Goal: Transaction & Acquisition: Purchase product/service

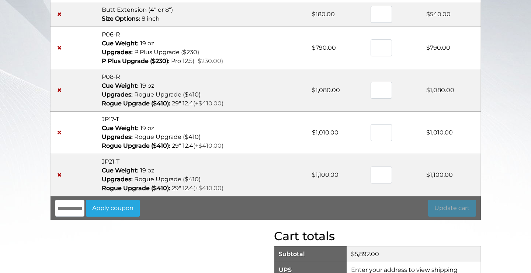
scroll to position [181, 0]
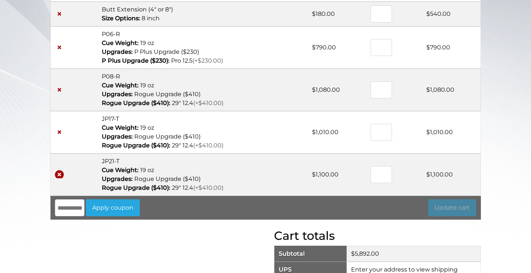
click at [59, 174] on link "×" at bounding box center [59, 174] width 9 height 9
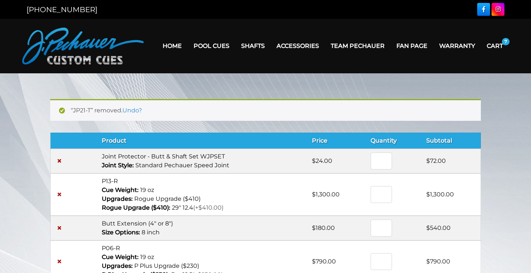
scroll to position [0, 0]
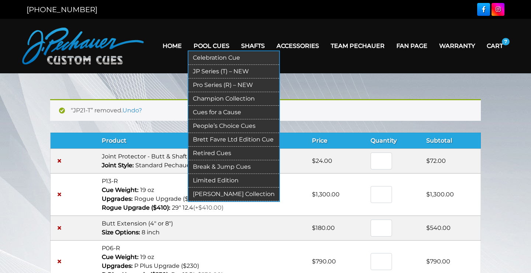
click at [191, 72] on link "JP Series (T) – NEW" at bounding box center [234, 72] width 91 height 14
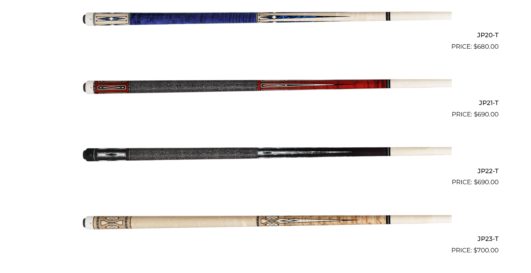
scroll to position [1544, 0]
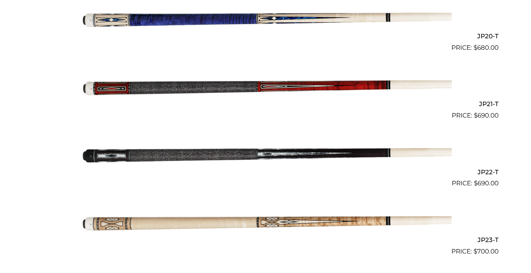
click at [415, 75] on img at bounding box center [265, 87] width 373 height 62
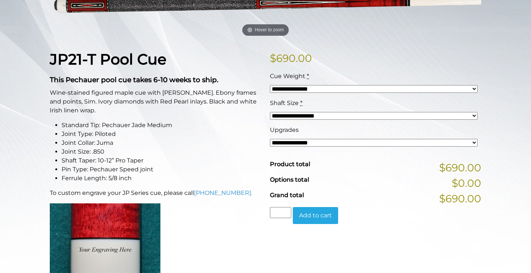
scroll to position [146, 0]
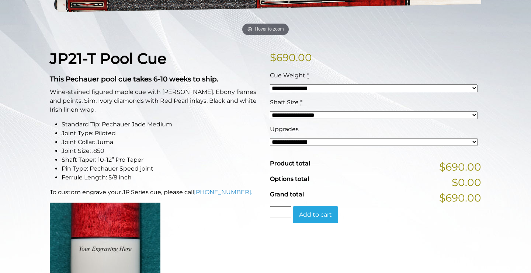
select select "*****"
click at [317, 218] on button "Add to cart" at bounding box center [315, 215] width 45 height 17
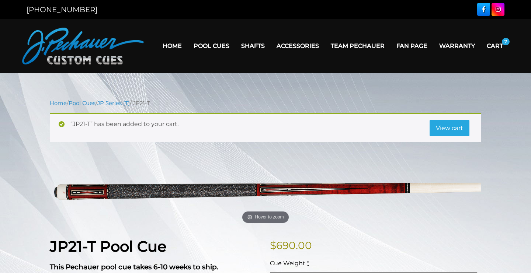
click at [494, 47] on link "Cart" at bounding box center [495, 46] width 28 height 19
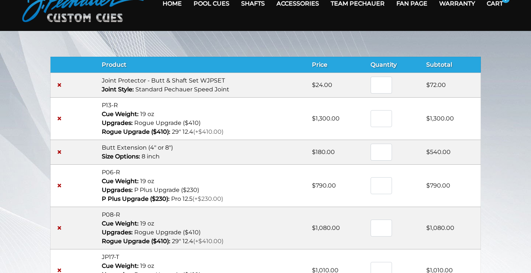
scroll to position [45, 0]
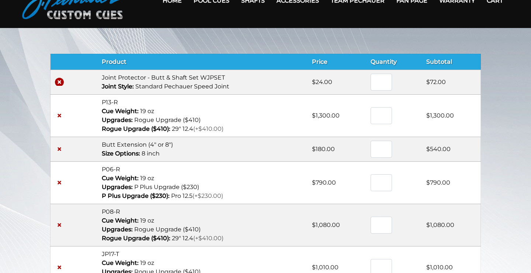
click at [57, 80] on link "×" at bounding box center [59, 82] width 9 height 9
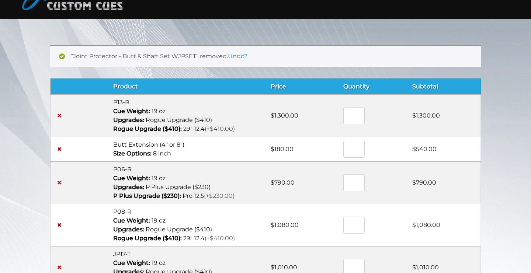
scroll to position [53, 0]
